Goal: Find specific page/section: Find specific page/section

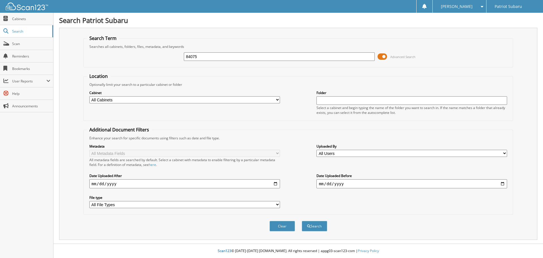
type input "84075"
click at [302, 221] on button "Search" at bounding box center [314, 226] width 25 height 10
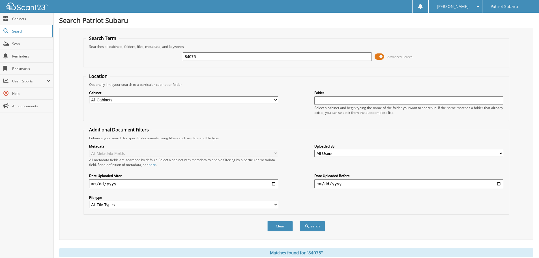
scroll to position [19, 0]
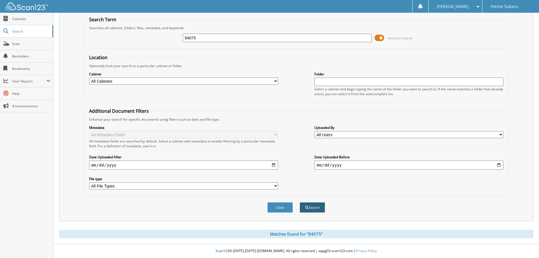
click at [316, 206] on button "Search" at bounding box center [312, 207] width 25 height 10
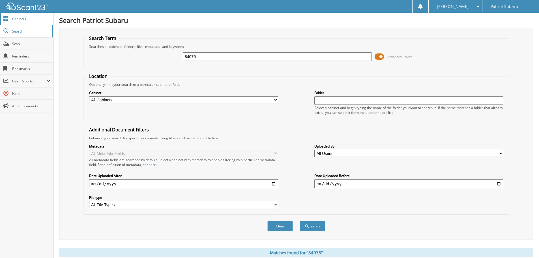
click at [23, 16] on link "Cabinets" at bounding box center [26, 19] width 53 height 12
